Goal: Information Seeking & Learning: Learn about a topic

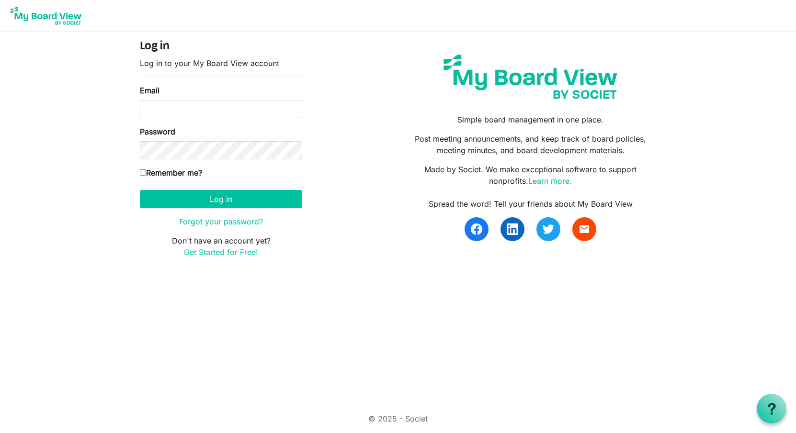
drag, startPoint x: 0, startPoint y: 0, endPoint x: 168, endPoint y: 110, distance: 200.5
click at [168, 110] on body "Log in Log in to your My Board View account Email Password Remember me? [GEOGRA…" at bounding box center [398, 136] width 796 height 273
click at [168, 110] on input "Email" at bounding box center [221, 109] width 162 height 18
type input "[EMAIL_ADDRESS][DOMAIN_NAME]"
drag, startPoint x: 186, startPoint y: 118, endPoint x: 205, endPoint y: 133, distance: 24.3
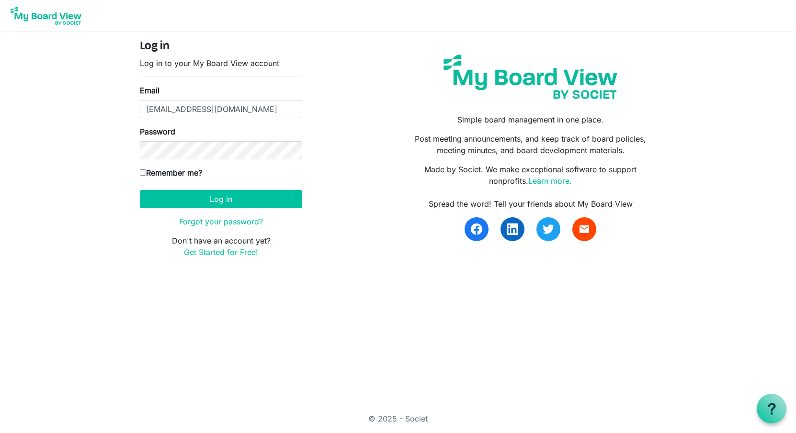
click at [205, 133] on div "Password" at bounding box center [221, 143] width 162 height 34
click at [189, 201] on button "Log in" at bounding box center [221, 199] width 162 height 18
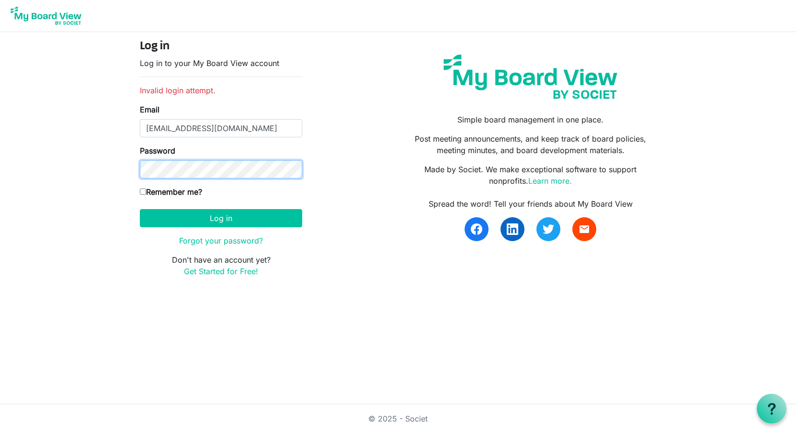
click at [140, 209] on button "Log in" at bounding box center [221, 218] width 162 height 18
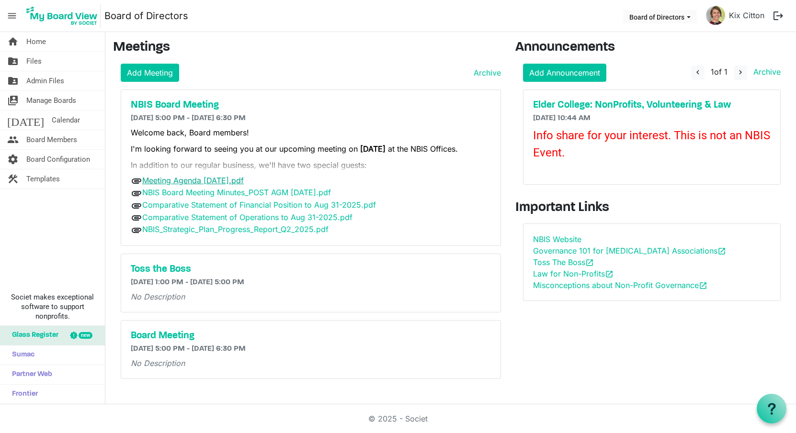
click at [235, 177] on link "Meeting Agenda September 2025.pdf" at bounding box center [192, 181] width 101 height 10
click at [491, 20] on nav "menu Board of Directors Board of Directors Kix Citton logout" at bounding box center [398, 16] width 796 height 32
click at [259, 191] on link "NBIS Board Meeting Minutes_POST AGM June2025.pdf" at bounding box center [236, 193] width 189 height 10
click at [489, 21] on nav "menu Board of Directors Board of Directors Kix Citton logout" at bounding box center [398, 16] width 796 height 32
click at [258, 203] on link "Comparative Statement of Financial Position to Aug 31-2025.pdf" at bounding box center [259, 205] width 234 height 10
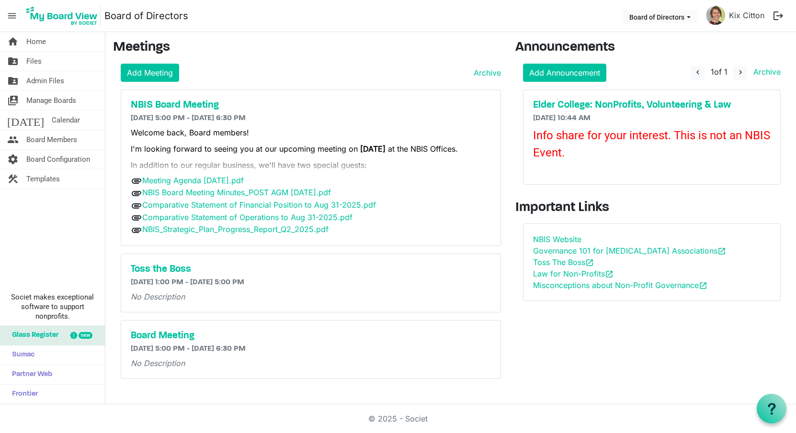
click at [485, 51] on h3 "Meetings" at bounding box center [307, 48] width 388 height 16
click at [259, 219] on link "Comparative Statement of Operations to Aug 31-2025.pdf" at bounding box center [247, 218] width 210 height 10
click at [418, 64] on div "Add Meeting Archive" at bounding box center [311, 73] width 380 height 18
click at [229, 232] on link "NBIS_Strategic_Plan_Progress_Report_Q2_2025.pdf" at bounding box center [235, 230] width 186 height 10
